Goal: Information Seeking & Learning: Learn about a topic

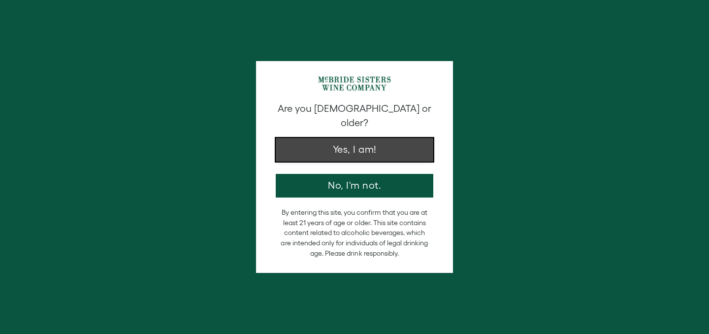
click at [291, 138] on button "Yes, I am!" at bounding box center [355, 150] width 158 height 24
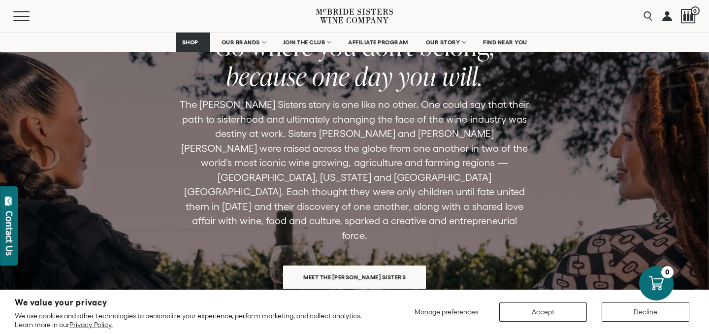
scroll to position [2976, 0]
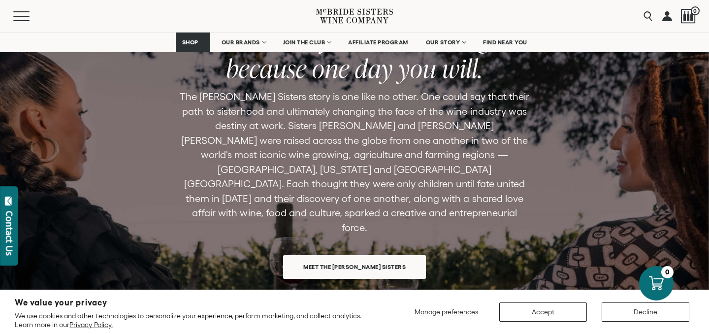
click at [318, 257] on span "Meet the McBride Sisters" at bounding box center [354, 266] width 137 height 19
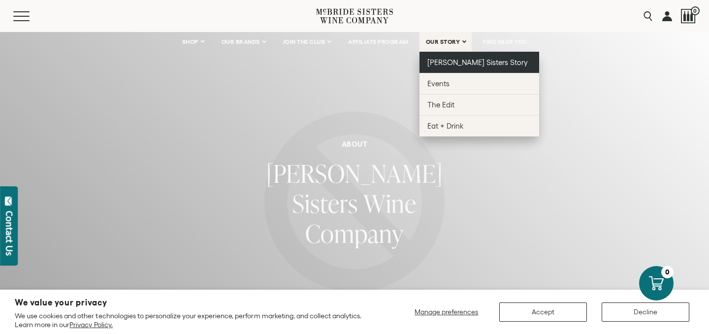
click at [446, 65] on span "[PERSON_NAME] Sisters Story" at bounding box center [477, 62] width 101 height 8
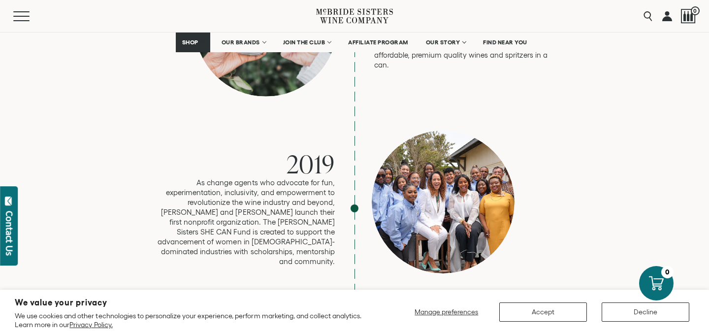
scroll to position [2152, 0]
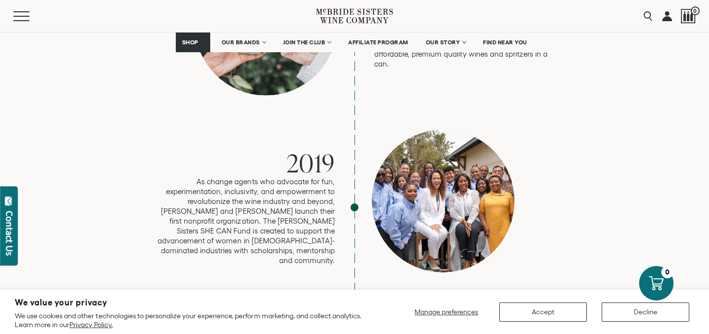
click at [467, 138] on div at bounding box center [443, 200] width 143 height 143
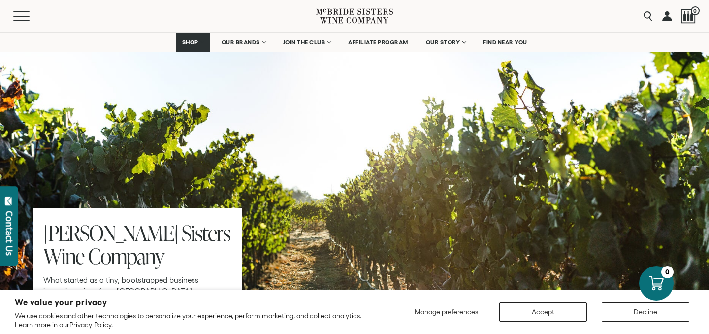
scroll to position [3083, 0]
